Goal: Task Accomplishment & Management: Use online tool/utility

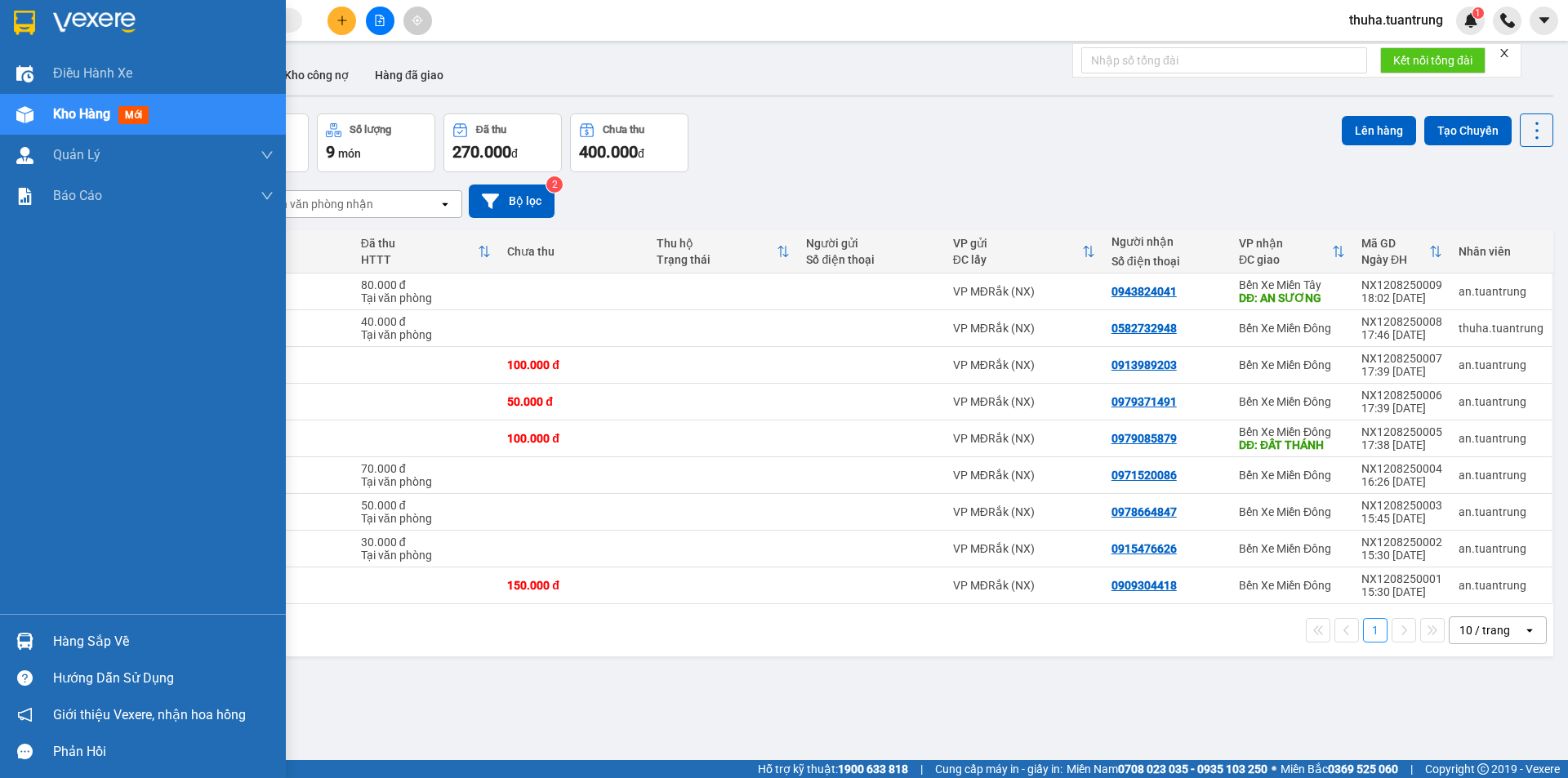
click at [74, 112] on span "Kho hàng" at bounding box center [81, 114] width 57 height 16
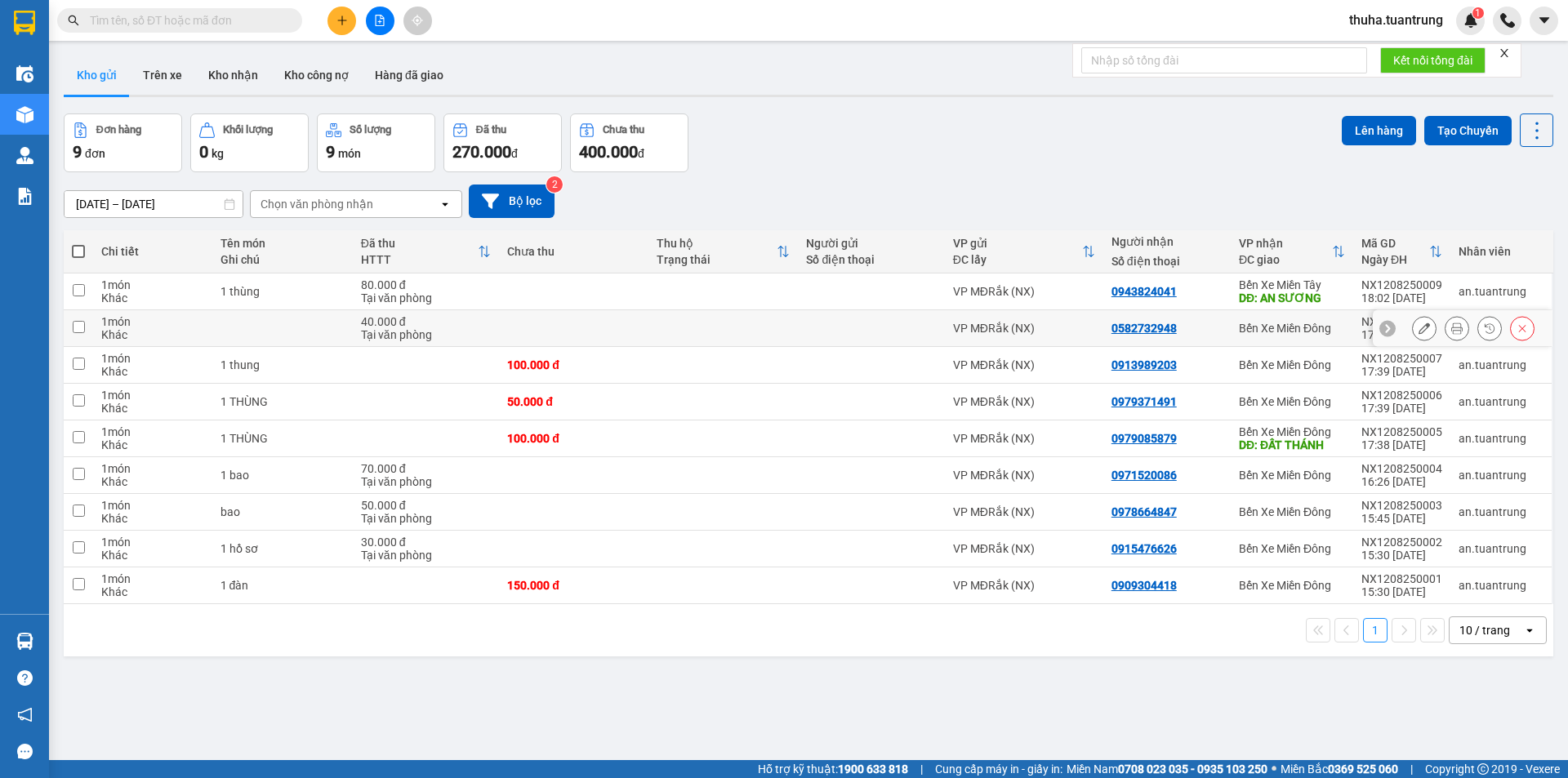
click at [1203, 337] on td "0582732948" at bounding box center [1167, 328] width 128 height 36
checkbox input "true"
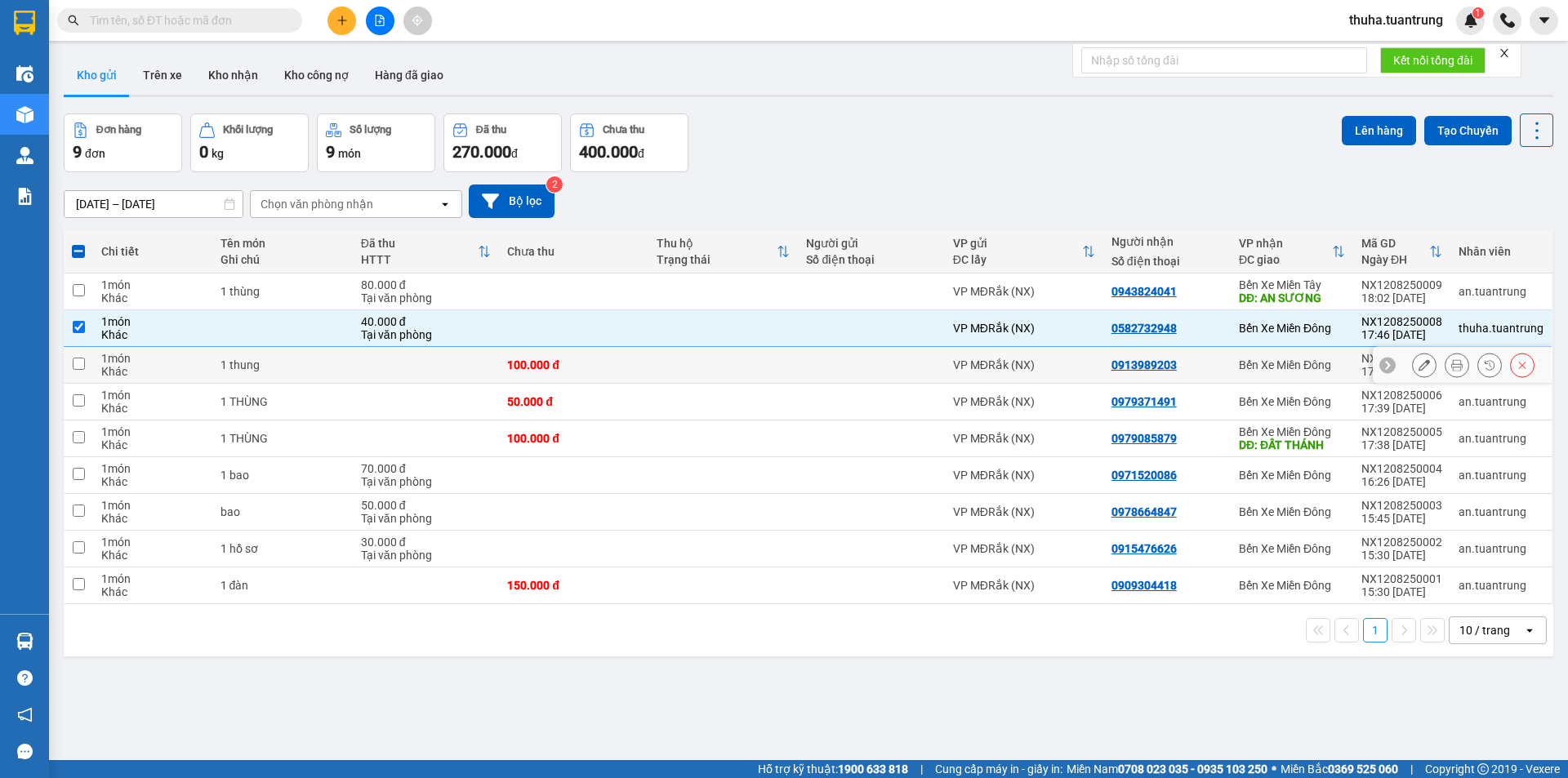
drag, startPoint x: 1203, startPoint y: 368, endPoint x: 1199, endPoint y: 391, distance: 23.3
click at [1203, 369] on div "0913989203" at bounding box center [1166, 365] width 111 height 13
checkbox input "true"
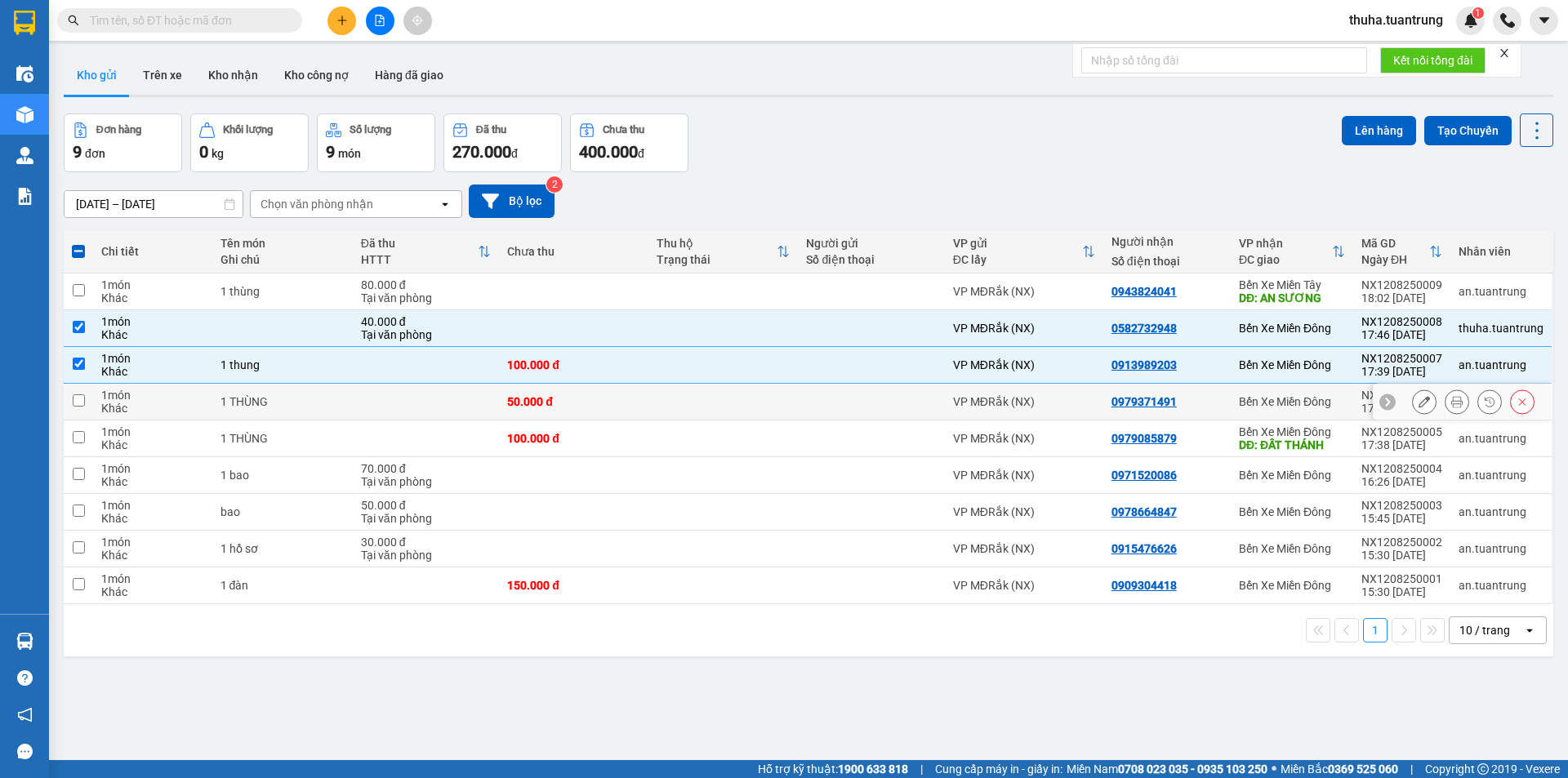
click at [1196, 410] on td "0979371491" at bounding box center [1167, 402] width 128 height 36
checkbox input "true"
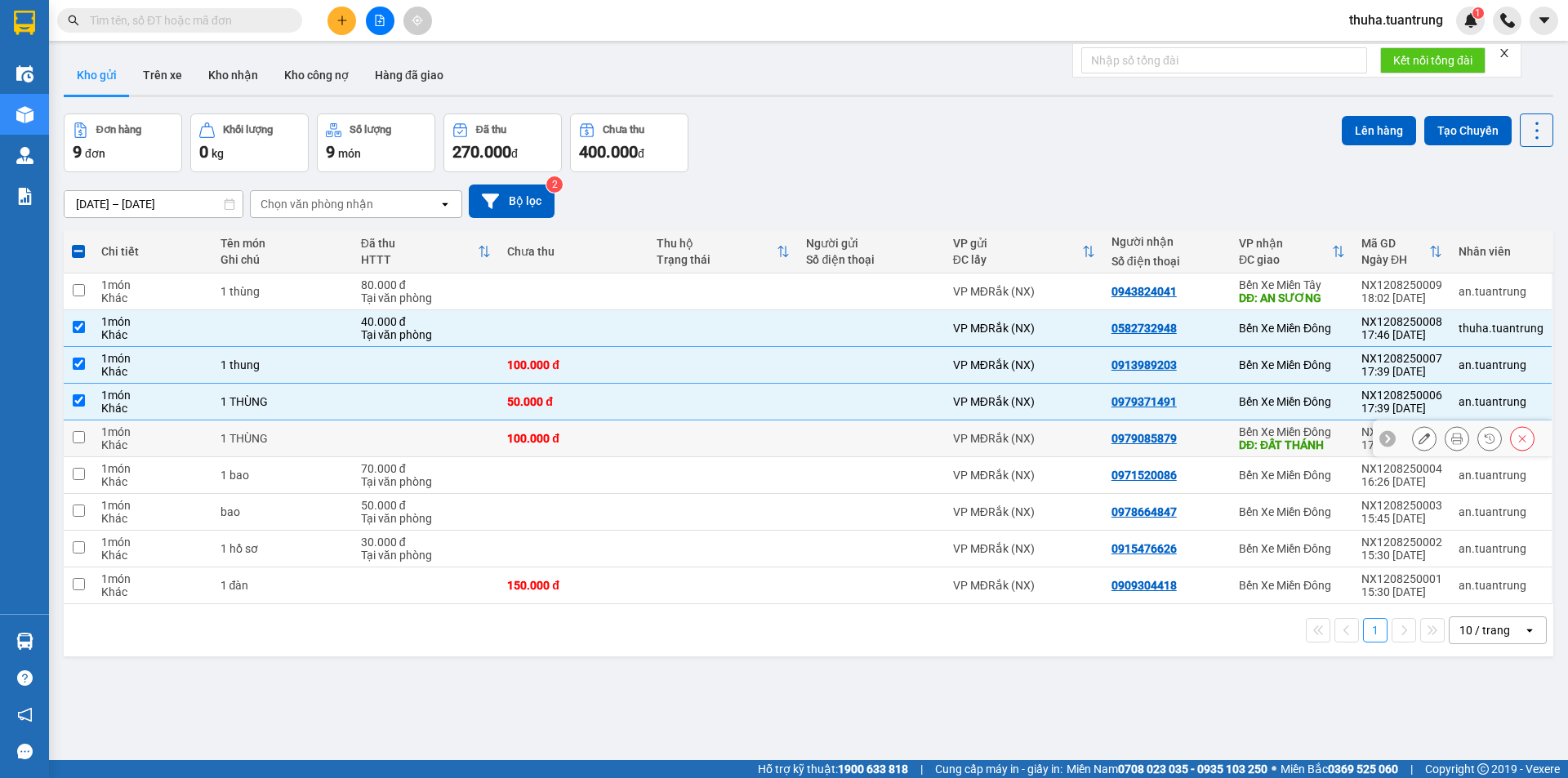
click at [1196, 448] on td "0979085879" at bounding box center [1167, 438] width 128 height 36
checkbox input "true"
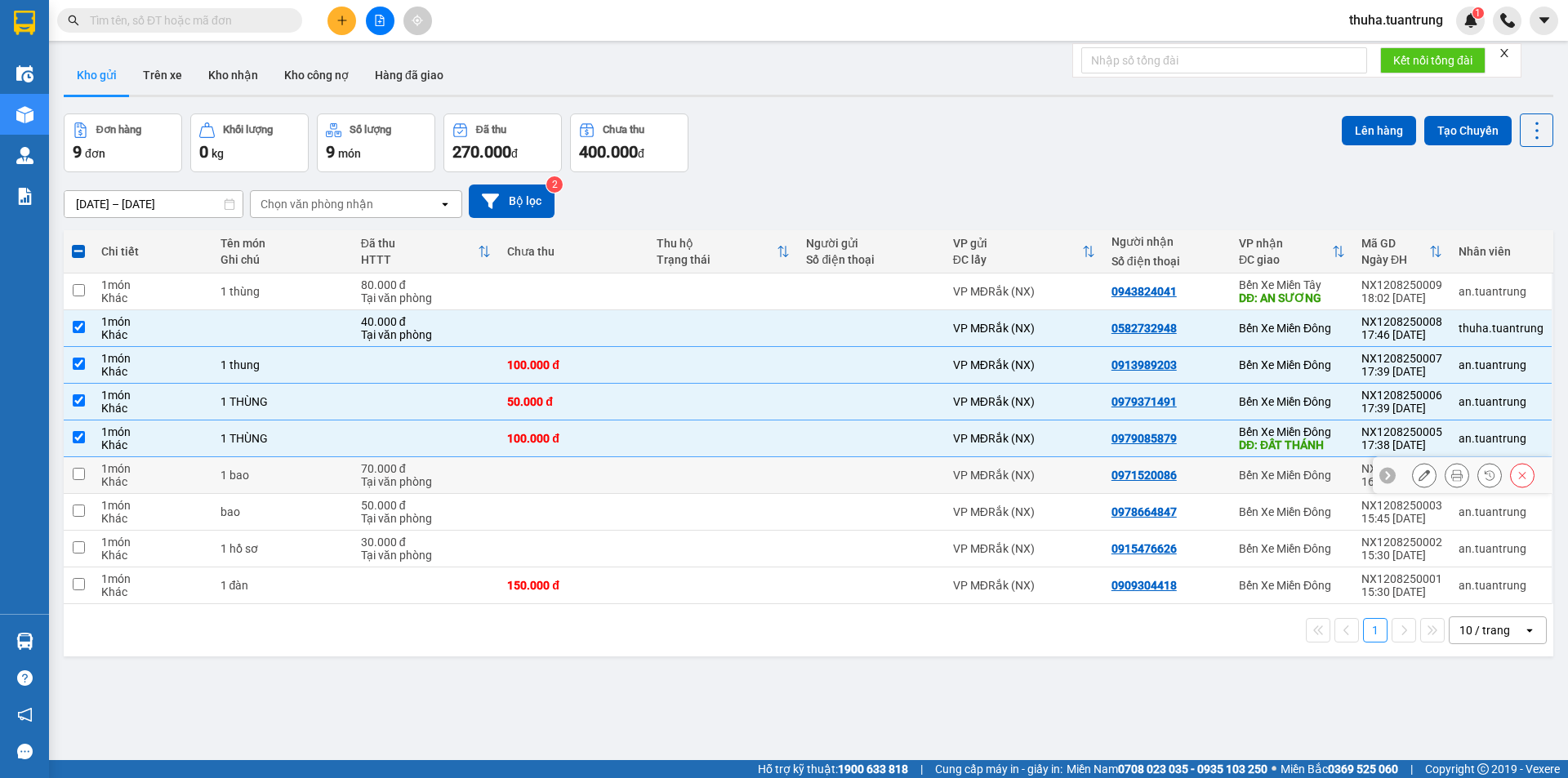
click at [1196, 482] on td "0971520086" at bounding box center [1167, 475] width 128 height 36
checkbox input "true"
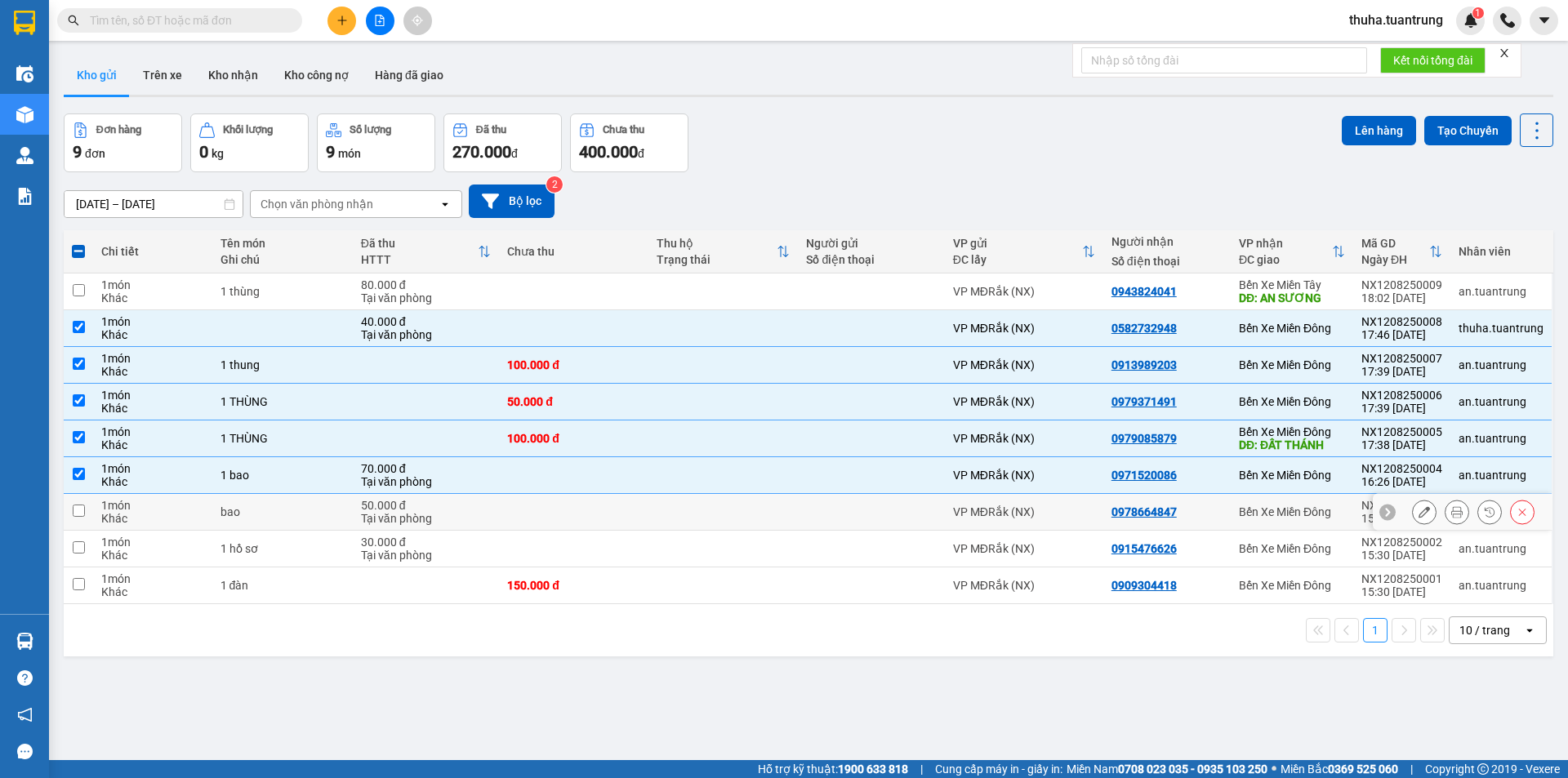
drag, startPoint x: 1196, startPoint y: 517, endPoint x: 1197, endPoint y: 537, distance: 20.0
click at [1197, 520] on td "0978664847" at bounding box center [1167, 512] width 128 height 36
checkbox input "true"
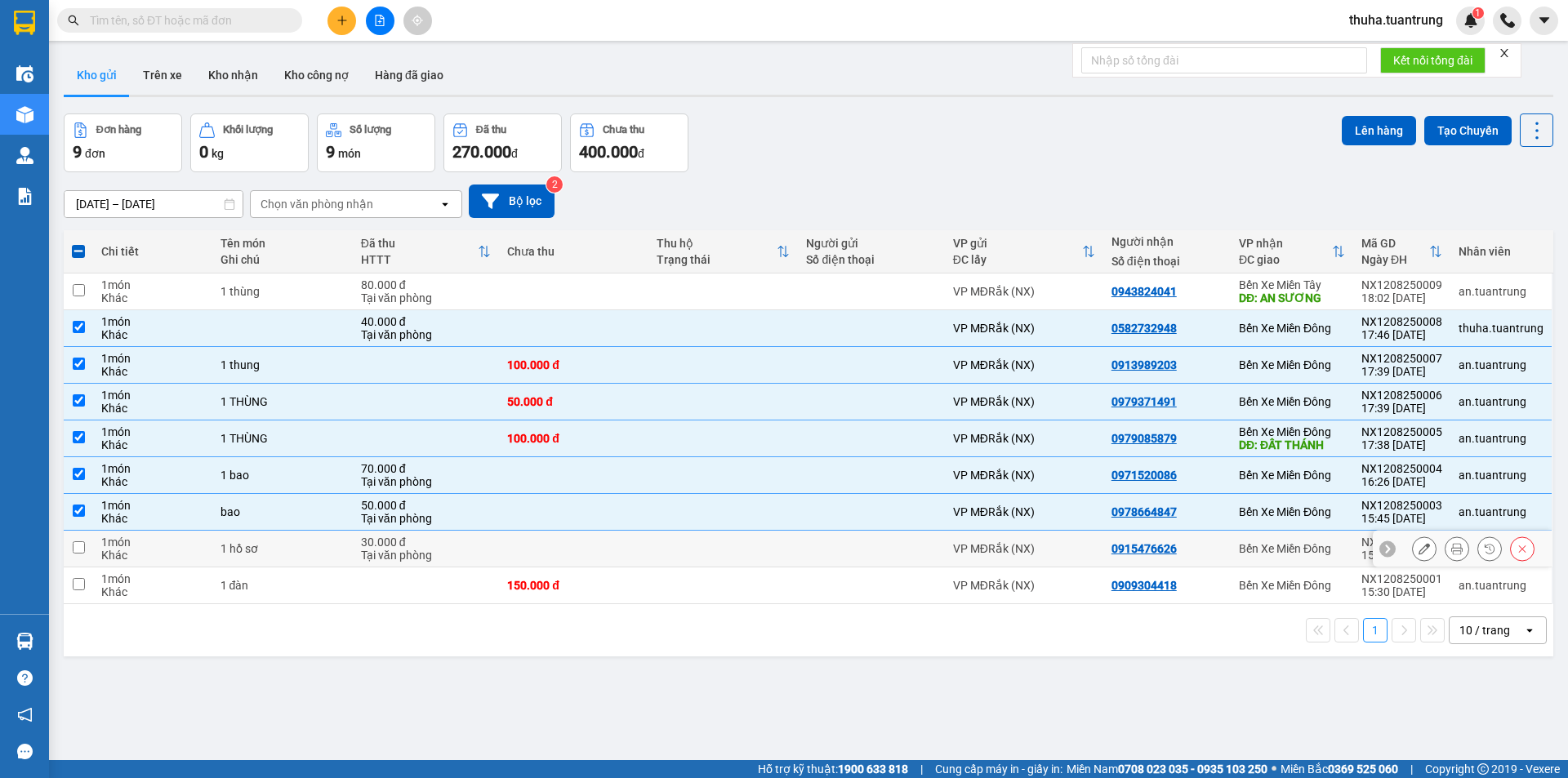
click at [1199, 565] on td "0915476626" at bounding box center [1167, 548] width 128 height 36
checkbox input "true"
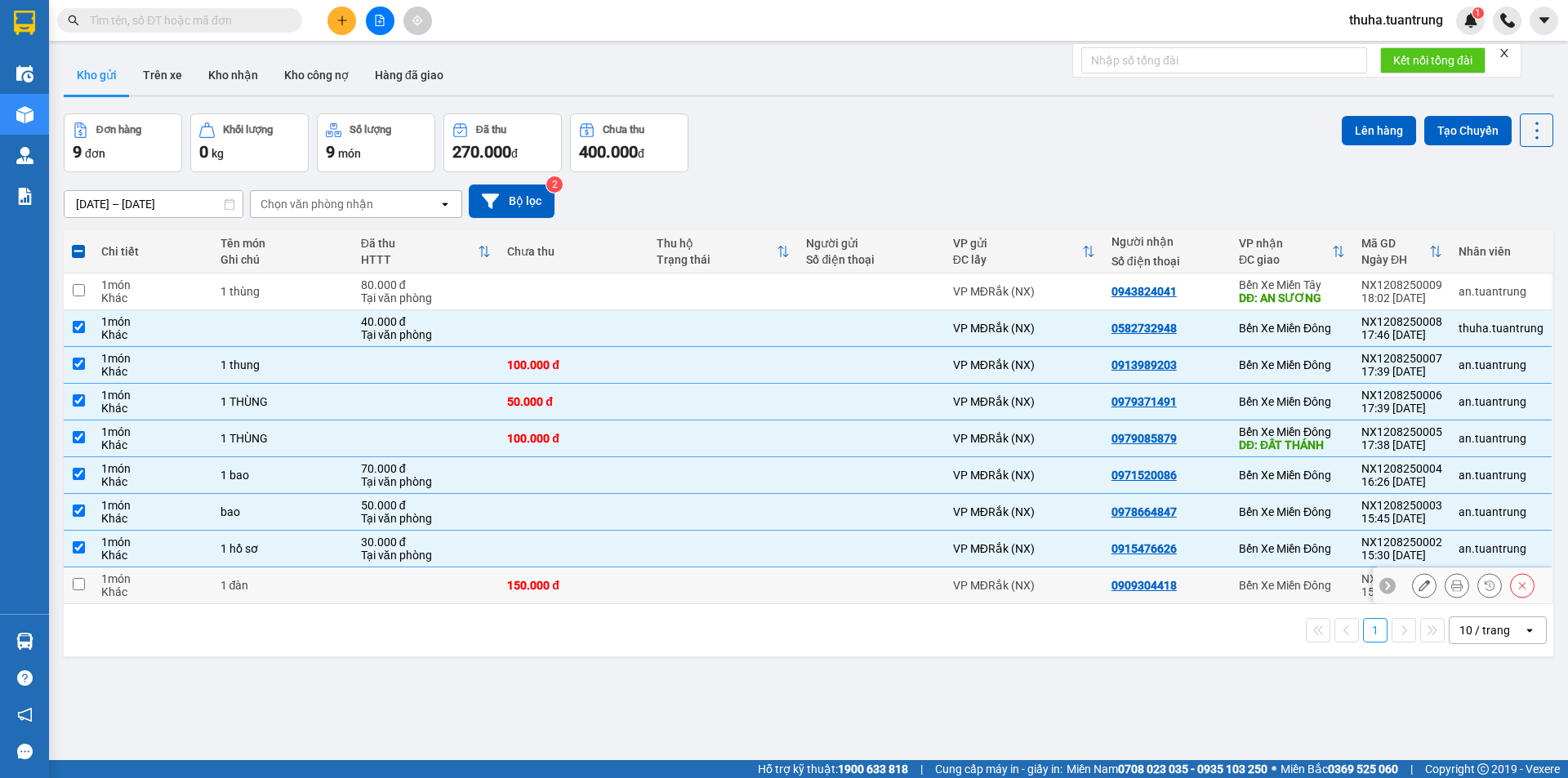
click at [1199, 597] on td "0909304418" at bounding box center [1167, 585] width 128 height 36
checkbox input "true"
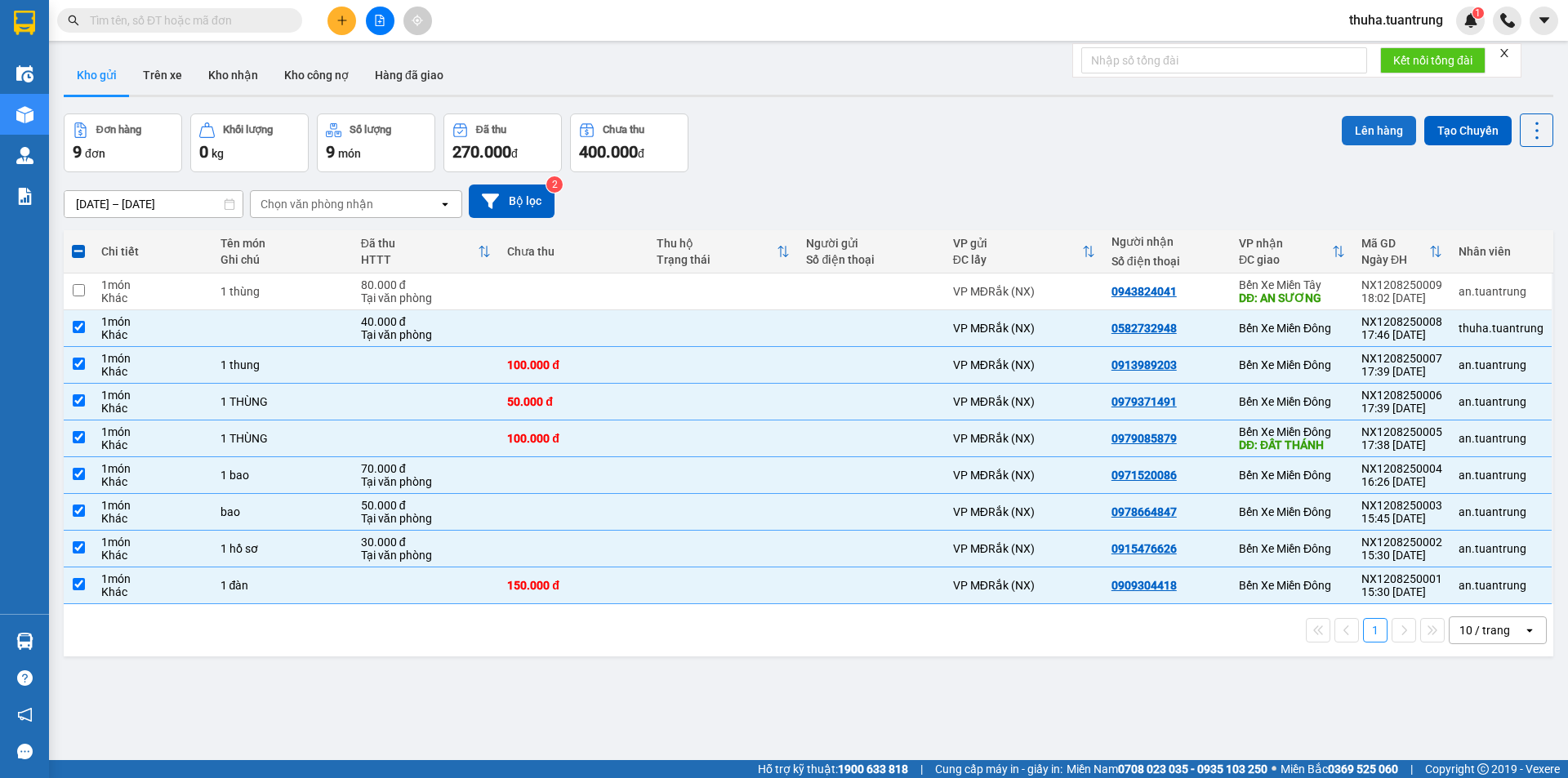
click at [1354, 129] on button "Lên hàng" at bounding box center [1379, 130] width 75 height 30
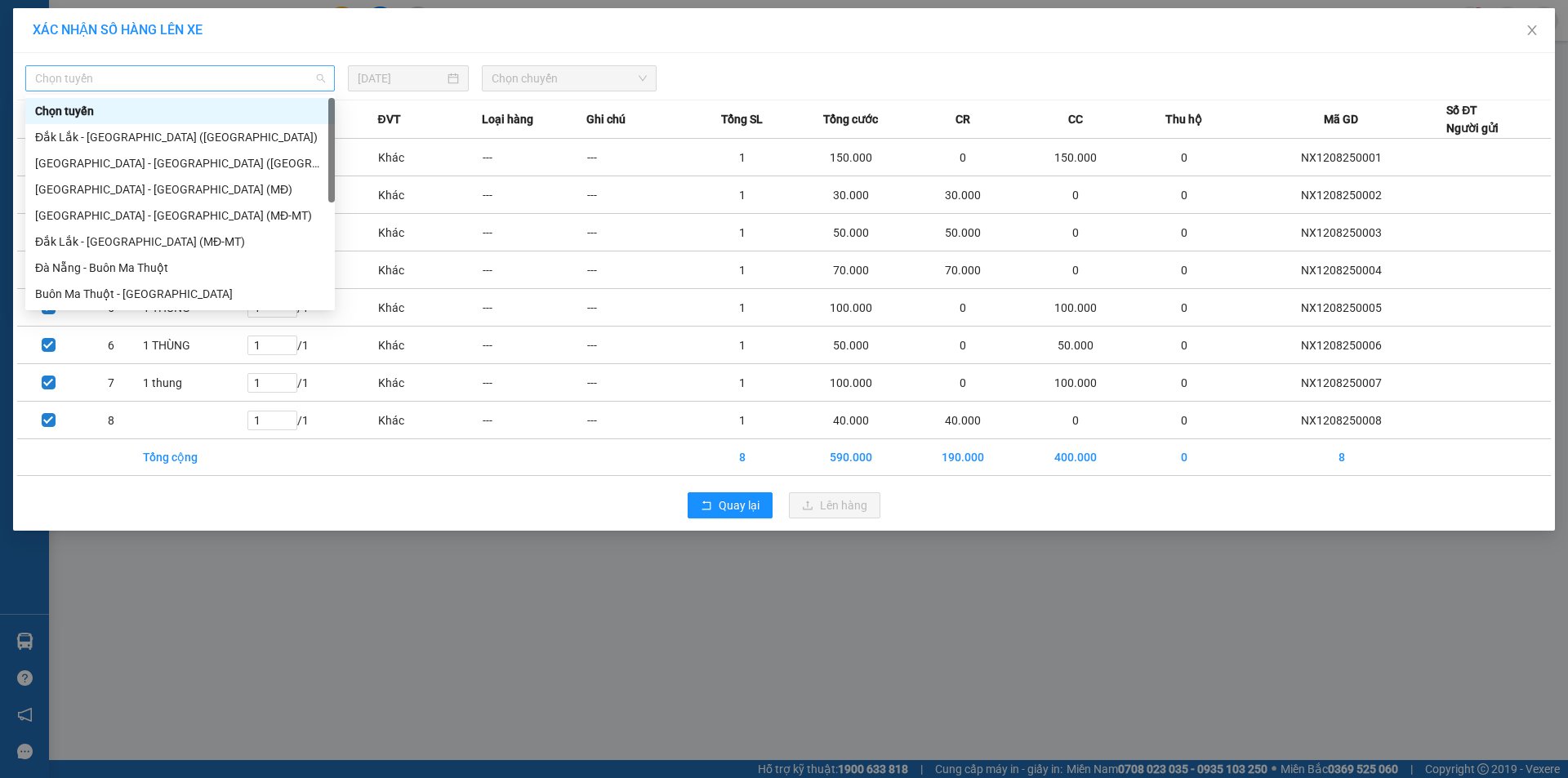
click at [238, 85] on span "Chọn tuyến" at bounding box center [180, 78] width 290 height 24
drag, startPoint x: 145, startPoint y: 192, endPoint x: 155, endPoint y: 142, distance: 51.0
click at [155, 142] on div "Chọn tuyến [GEOGRAPHIC_DATA] - [GEOGRAPHIC_DATA] ([GEOGRAPHIC_DATA]) [GEOGRAPHI…" at bounding box center [180, 228] width 309 height 261
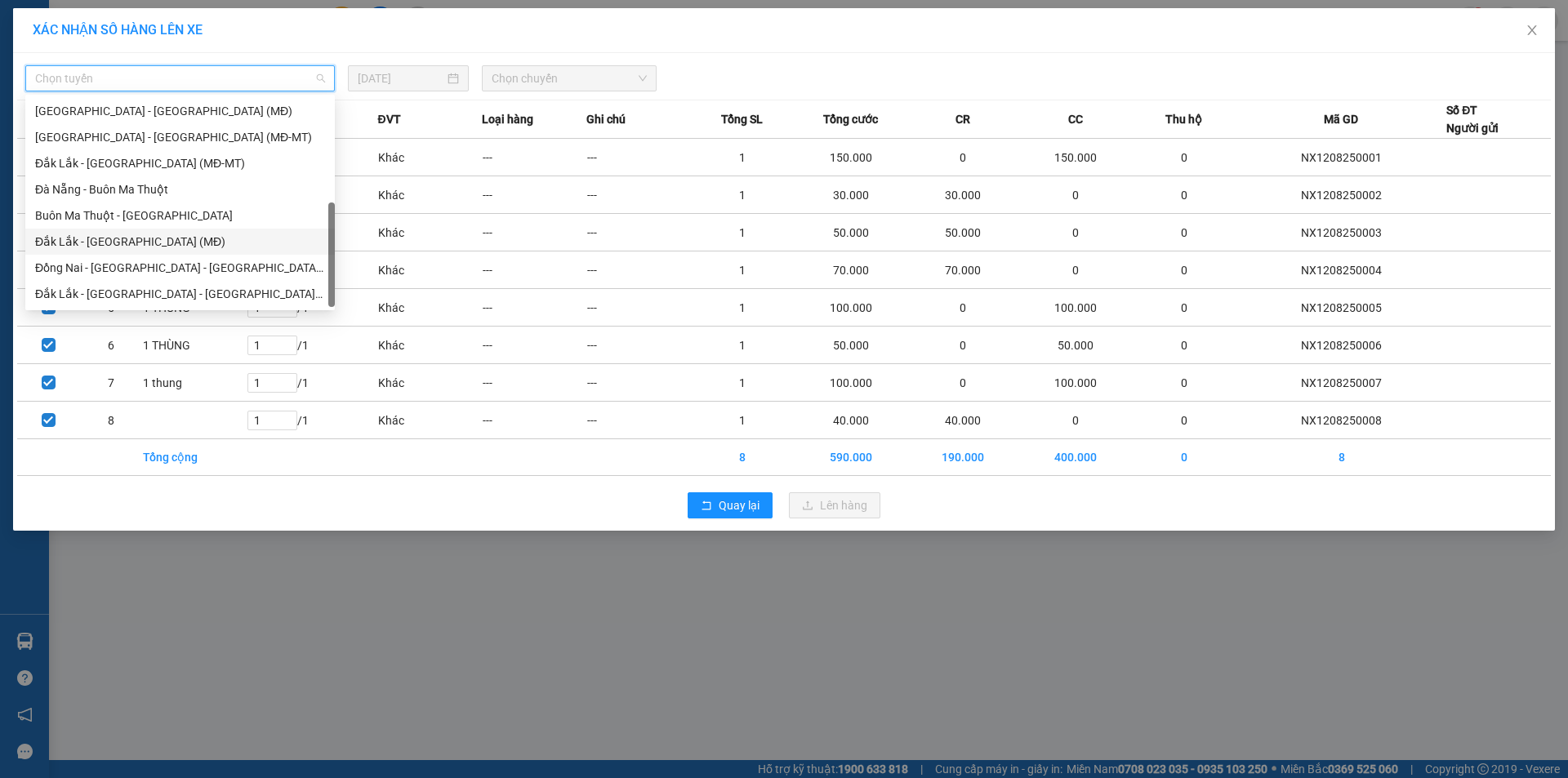
click at [143, 246] on div "Đắk Lắk - [GEOGRAPHIC_DATA] (MĐ)" at bounding box center [180, 241] width 290 height 18
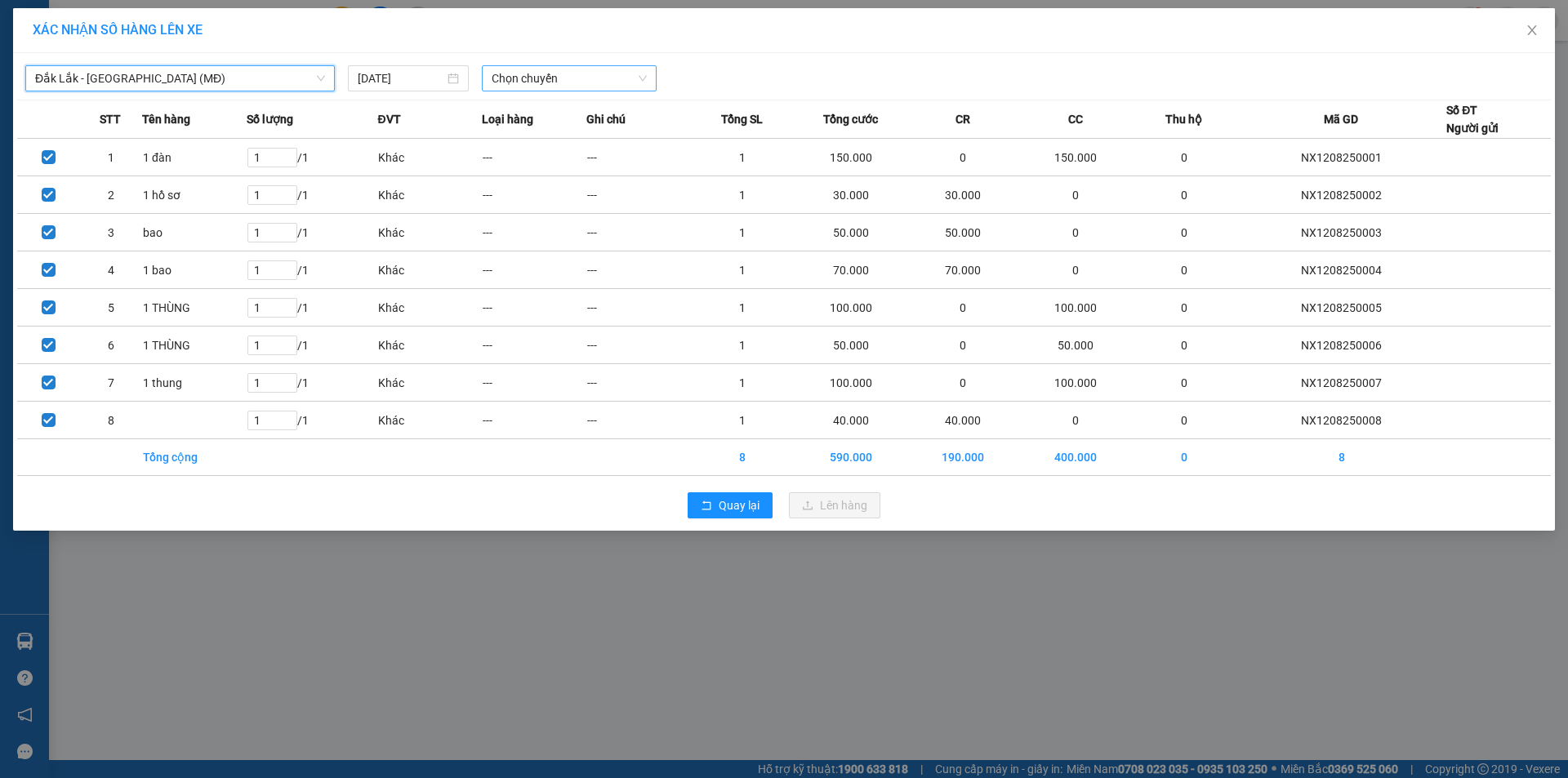
click at [546, 72] on span "Chọn chuyến" at bounding box center [569, 78] width 155 height 24
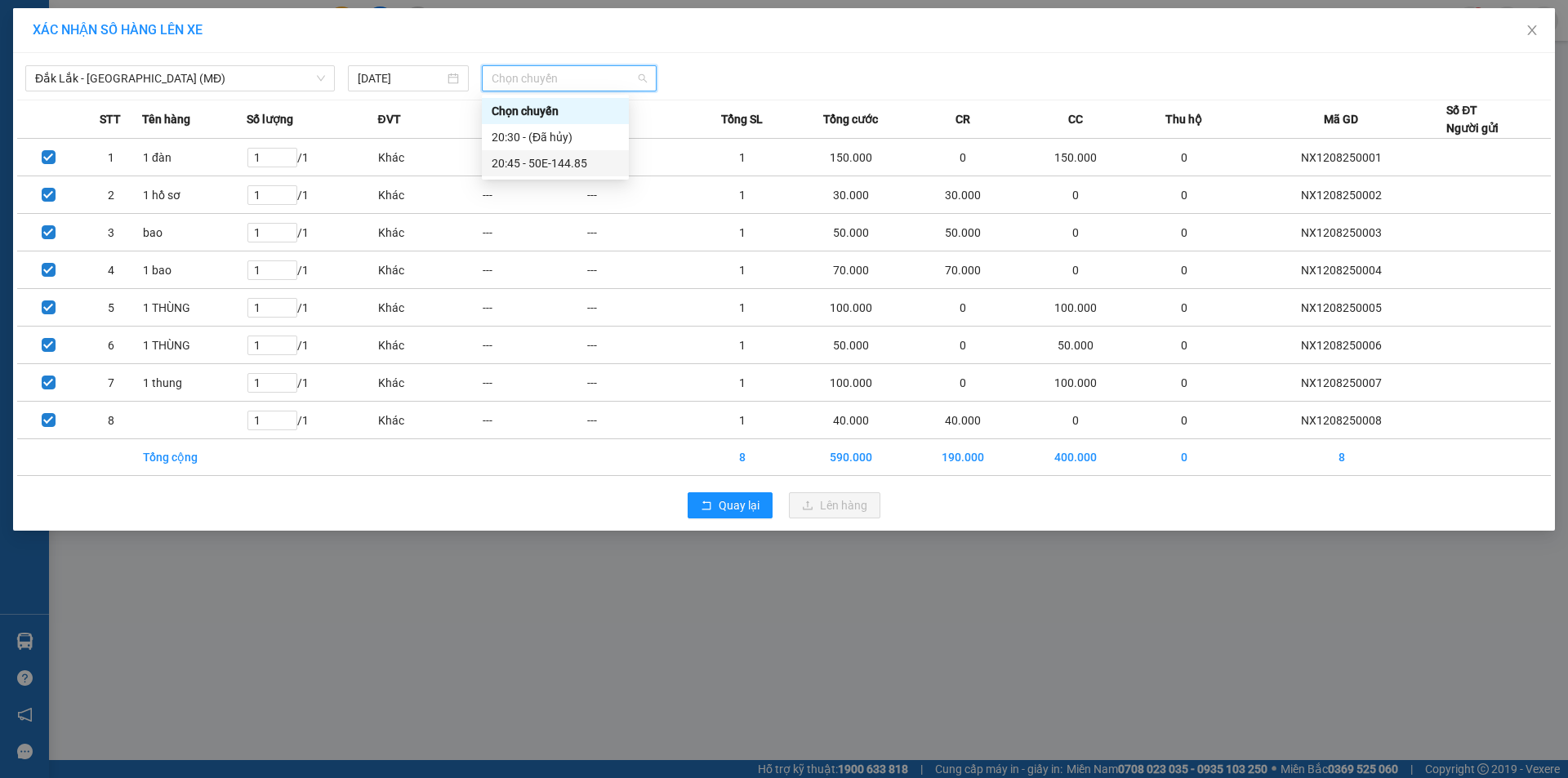
click at [564, 158] on div "20:45 - 50E-144.85" at bounding box center [555, 163] width 128 height 18
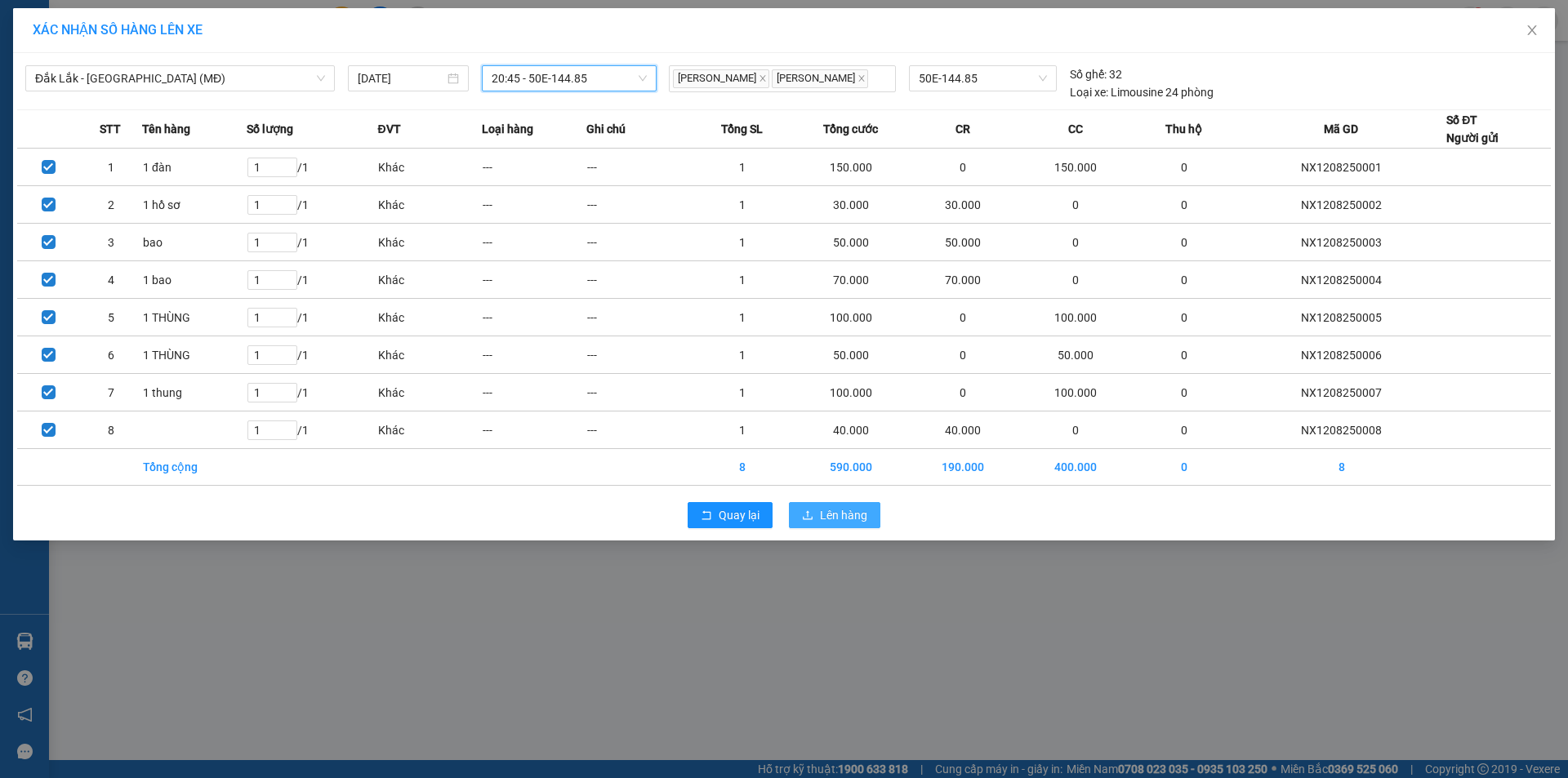
click at [857, 516] on span "Lên hàng" at bounding box center [844, 514] width 48 height 18
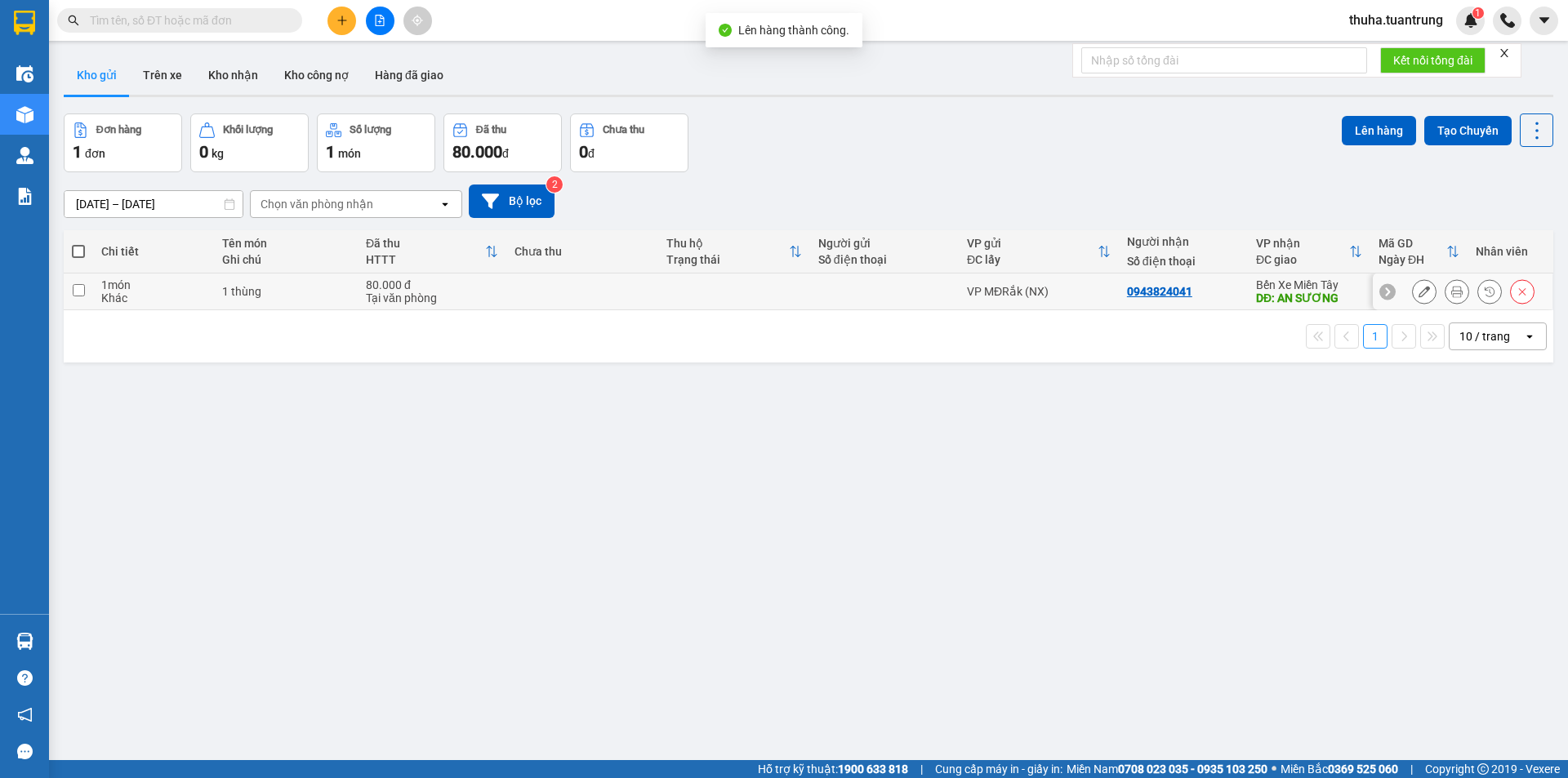
click at [1242, 293] on td "0943824041" at bounding box center [1183, 291] width 129 height 36
checkbox input "true"
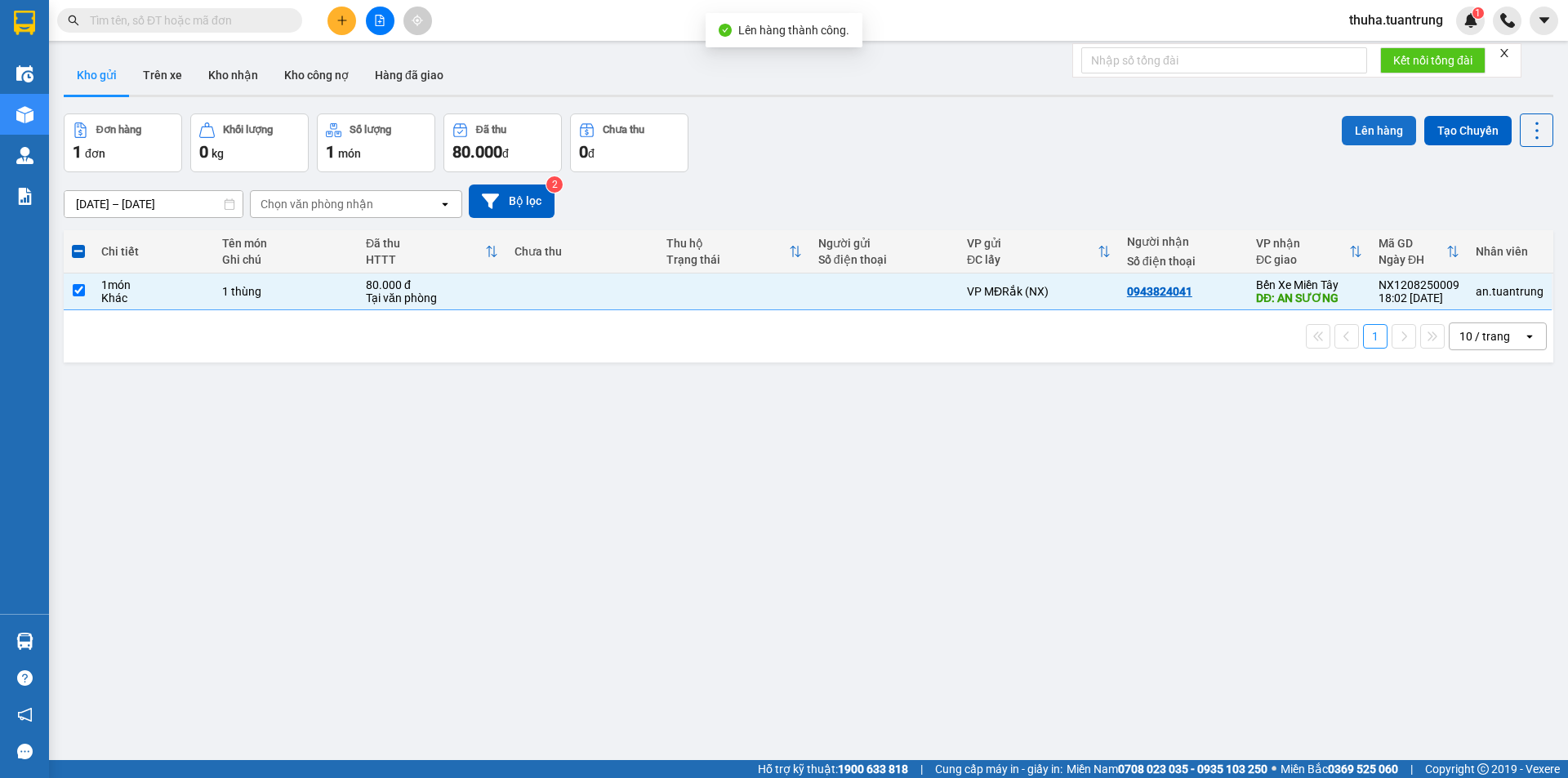
click at [1378, 120] on button "Lên hàng" at bounding box center [1379, 130] width 75 height 30
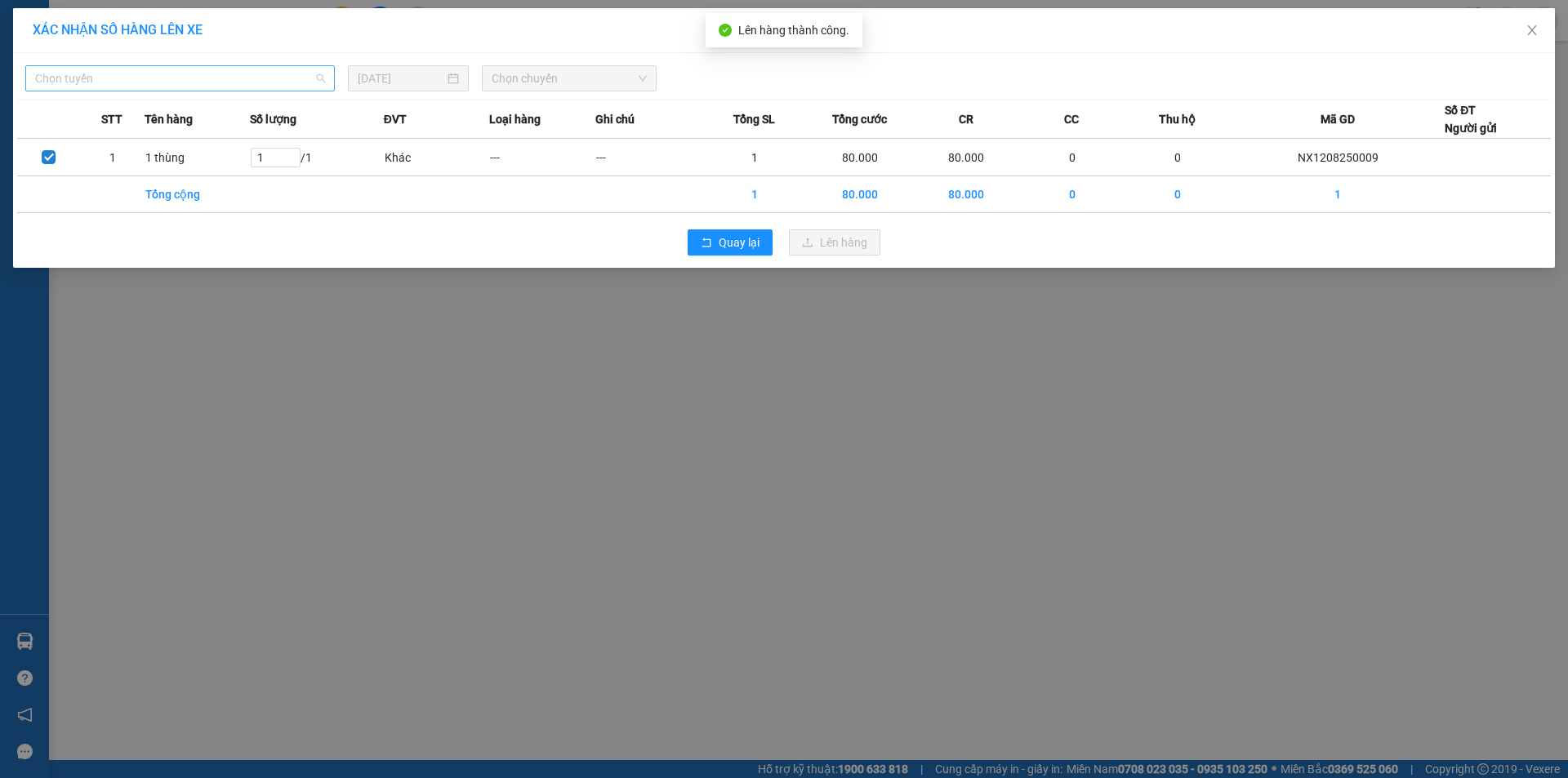
click at [145, 84] on span "Chọn tuyến" at bounding box center [180, 78] width 290 height 24
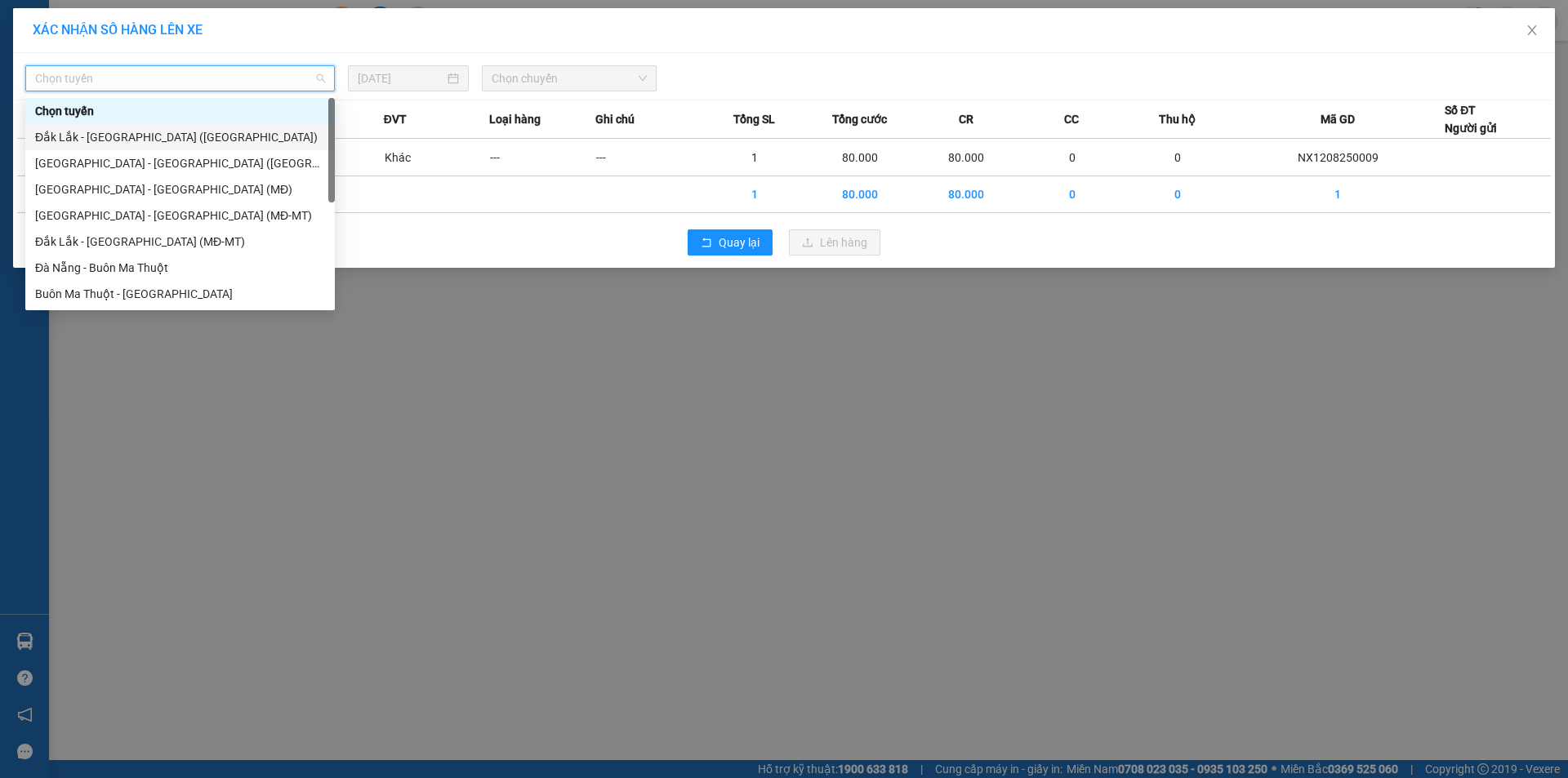
click at [135, 137] on div "Đắk Lắk - [GEOGRAPHIC_DATA] ([GEOGRAPHIC_DATA])" at bounding box center [180, 137] width 290 height 18
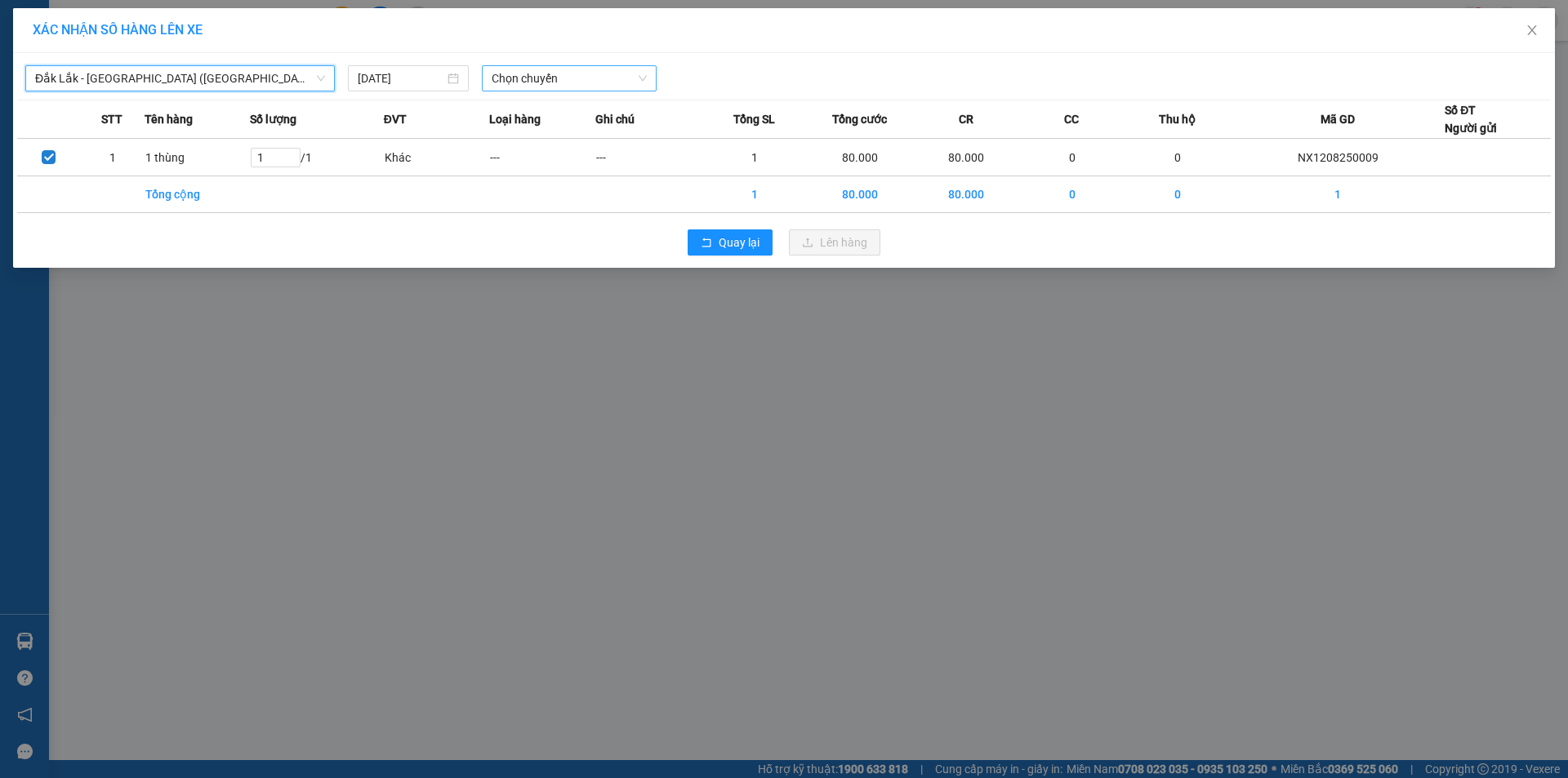
click at [518, 87] on span "Chọn chuyến" at bounding box center [569, 78] width 155 height 24
click at [564, 143] on div "20:40 - 50H-446.23" at bounding box center [555, 137] width 128 height 18
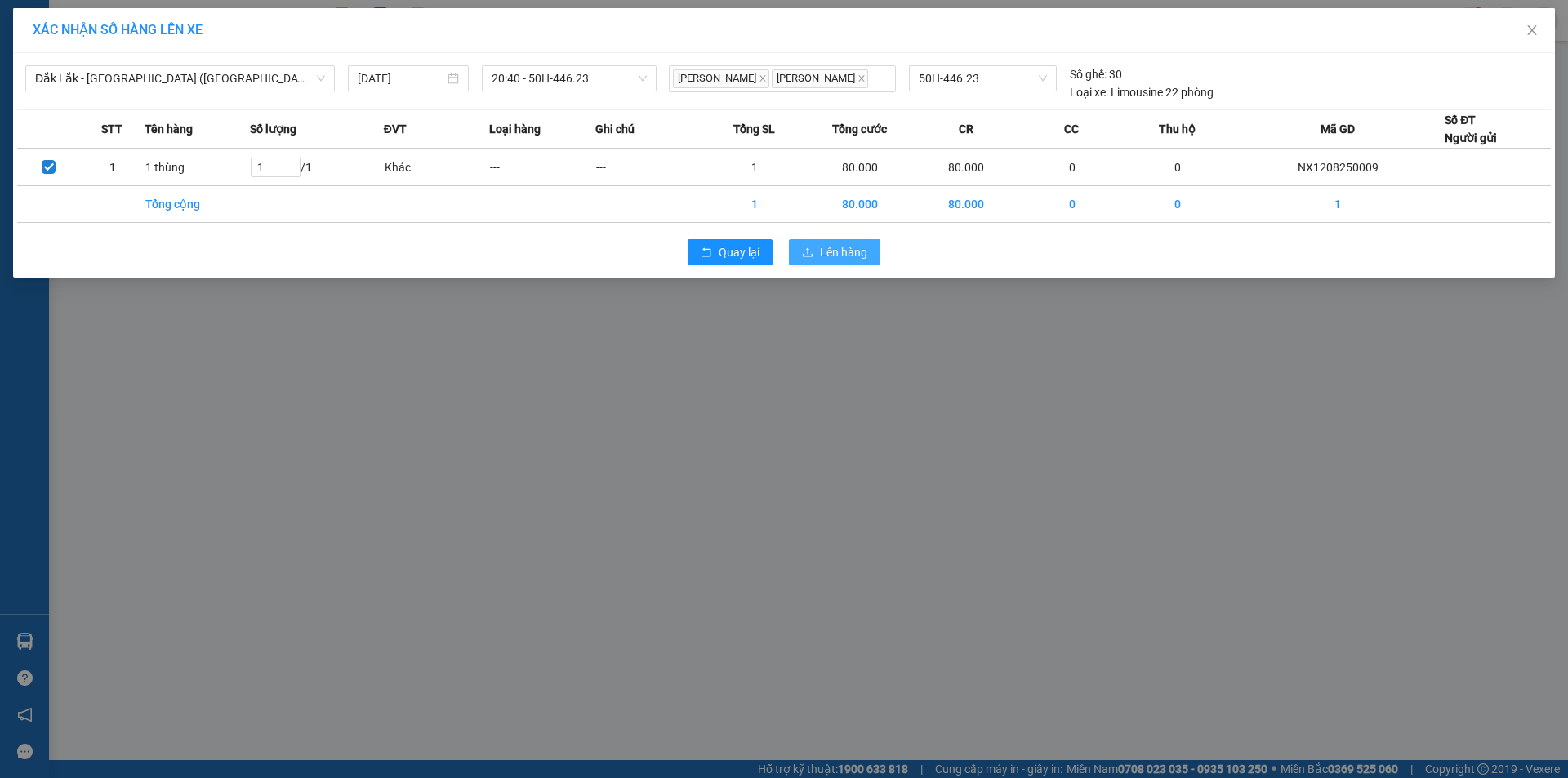
click at [818, 253] on button "Lên hàng" at bounding box center [834, 253] width 91 height 26
